Goal: Information Seeking & Learning: Check status

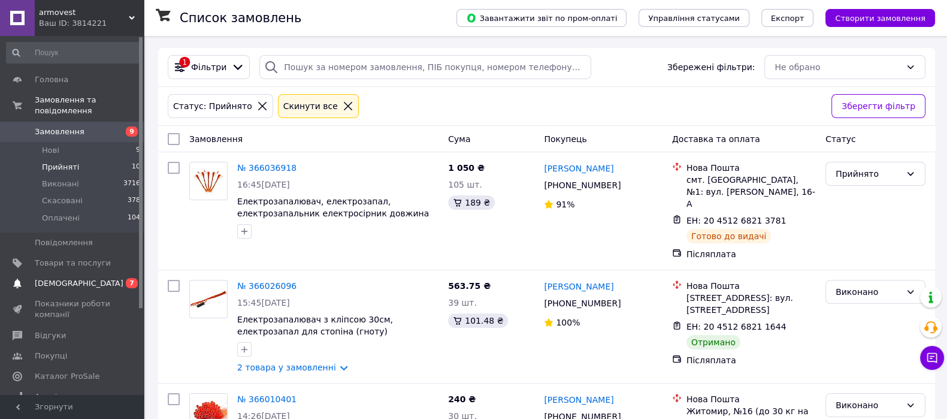
click at [62, 278] on span "[DEMOGRAPHIC_DATA]" at bounding box center [79, 283] width 89 height 11
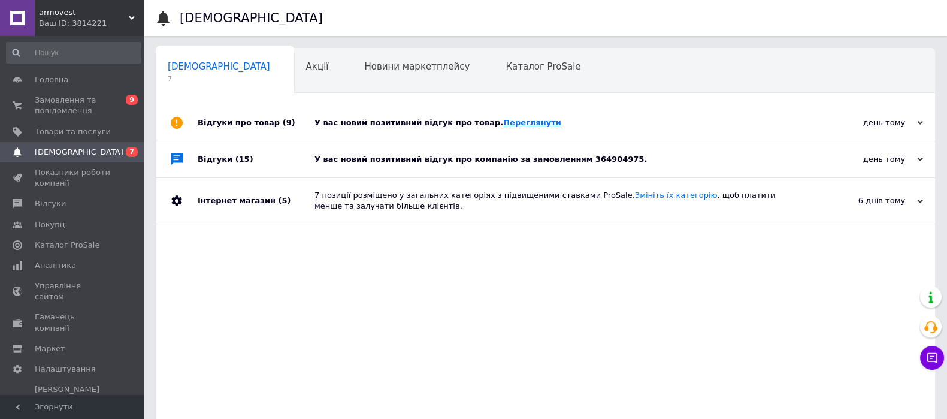
click at [517, 126] on link "Переглянути" at bounding box center [532, 122] width 58 height 9
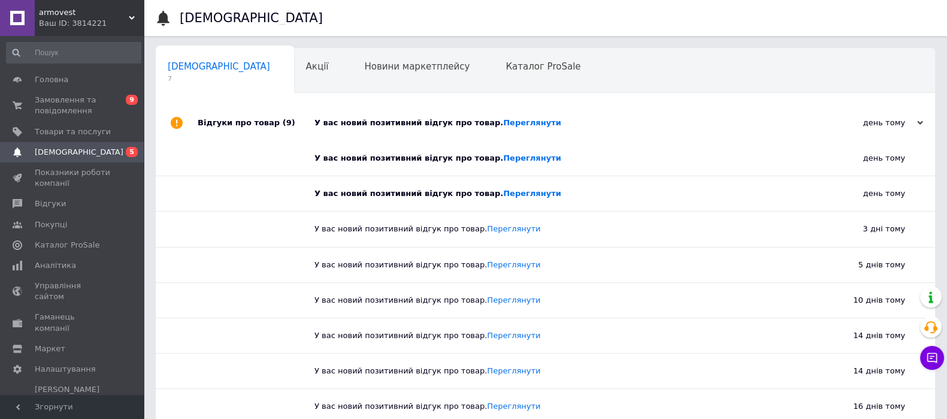
click at [103, 151] on span "[DEMOGRAPHIC_DATA]" at bounding box center [73, 152] width 76 height 11
click at [503, 157] on link "Переглянути" at bounding box center [532, 157] width 58 height 9
click at [512, 195] on link "Переглянути" at bounding box center [532, 193] width 58 height 9
click at [78, 109] on span "Замовлення та повідомлення" at bounding box center [73, 106] width 76 height 22
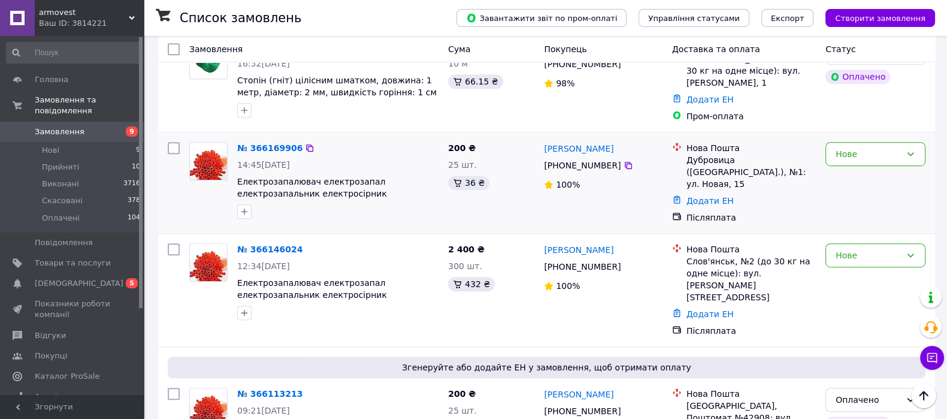
scroll to position [1047, 0]
